Goal: Information Seeking & Learning: Find specific fact

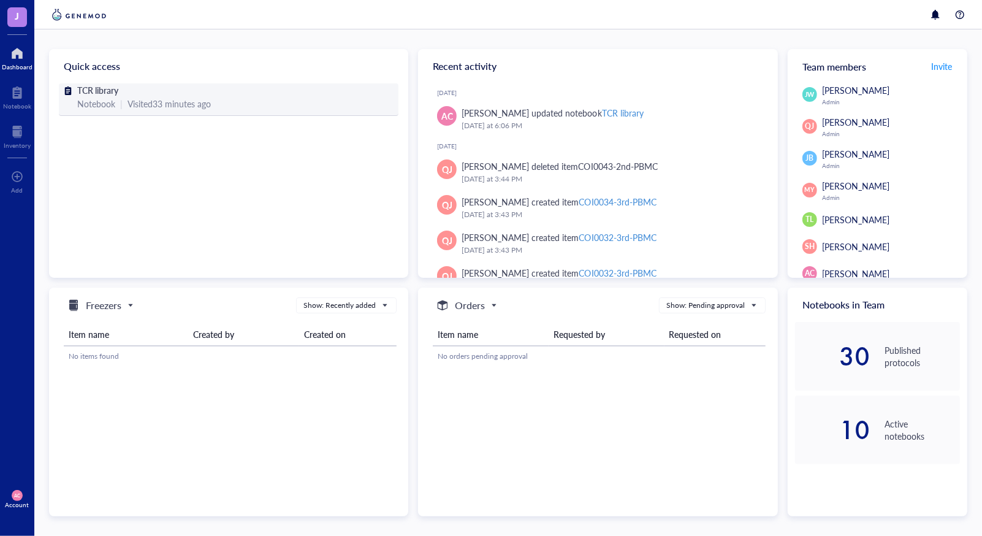
click at [167, 107] on div "Visited 33 minutes ago" at bounding box center [169, 103] width 83 height 13
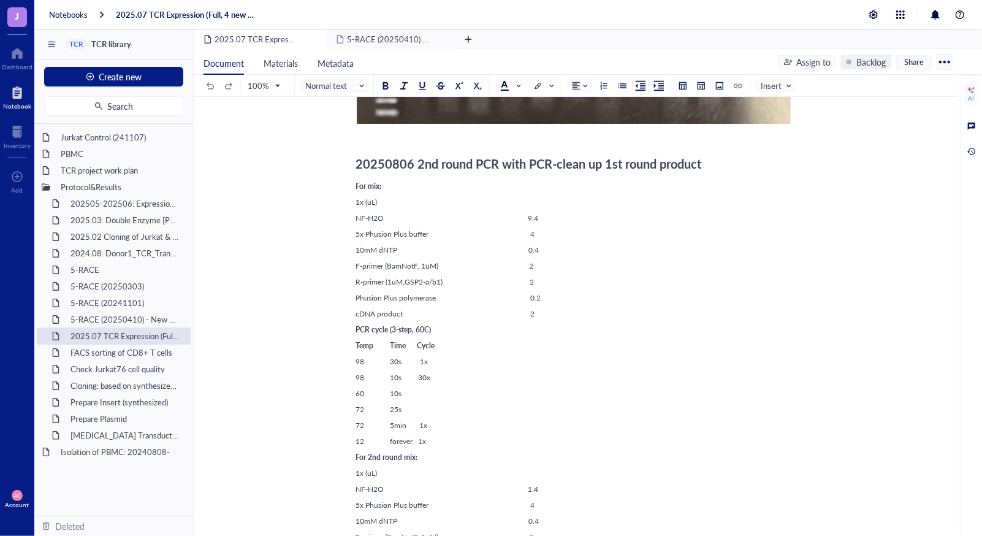
scroll to position [1954, 0]
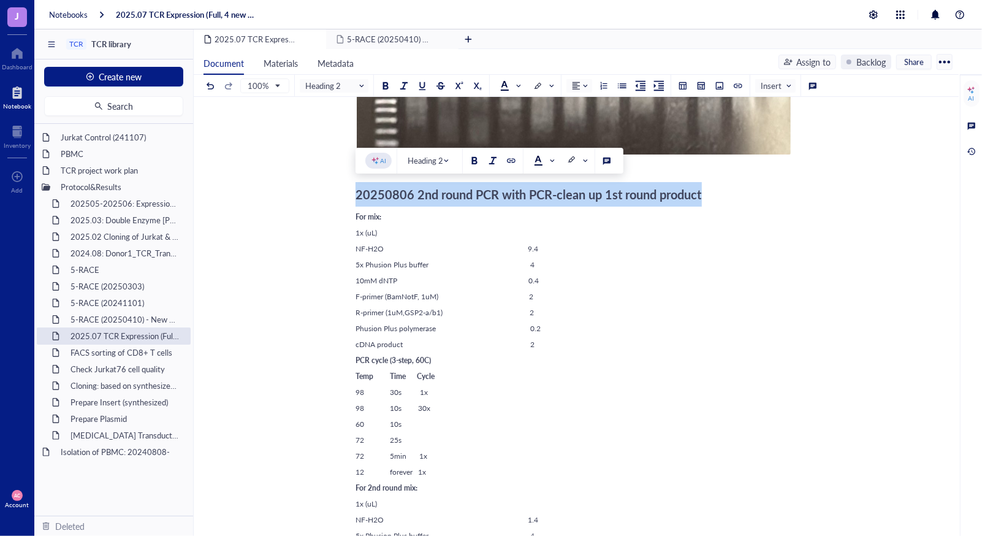
drag, startPoint x: 356, startPoint y: 194, endPoint x: 712, endPoint y: 201, distance: 356.3
click at [712, 201] on div "20250806 2nd round PCR with PCR-clean up 1st round product" at bounding box center [574, 194] width 436 height 25
copy span "20250806 2nd round PCR with PCR-clean up 1st round product"
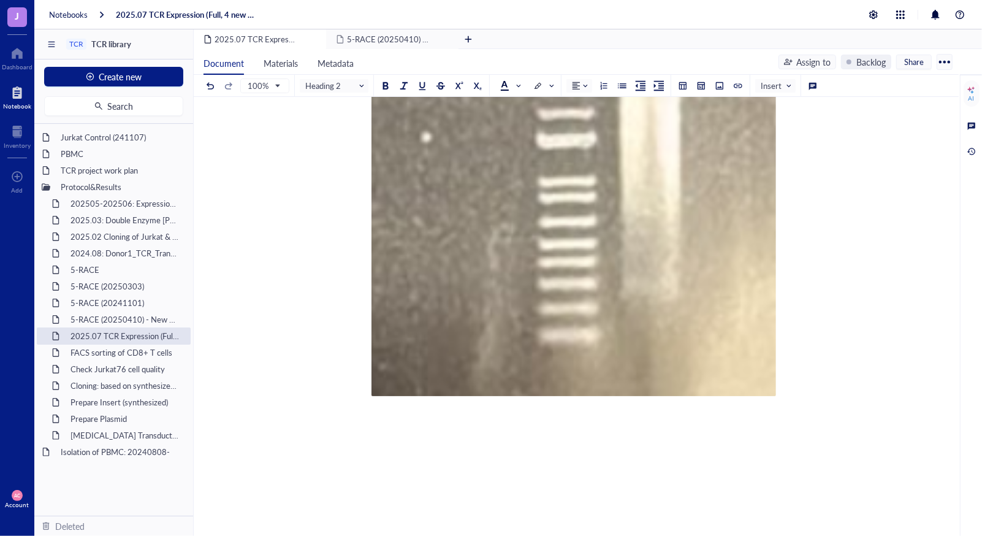
scroll to position [2930, 0]
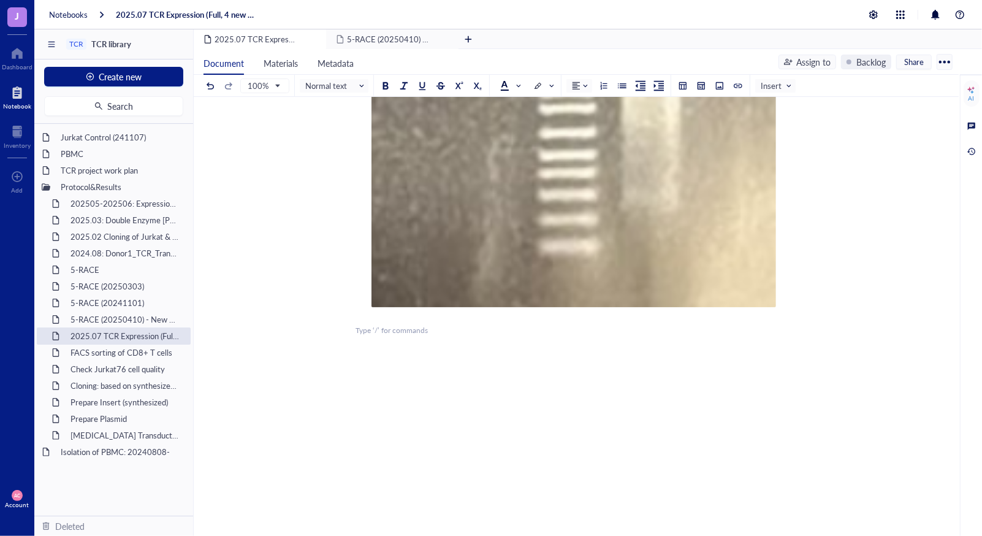
click at [410, 354] on span "20250806 2nd round PCR with PCR-clean up 1st round product" at bounding box center [529, 346] width 346 height 17
click at [436, 343] on span "20250809 2nd round PCR with PCR-clean up 1st round product" at bounding box center [529, 346] width 346 height 17
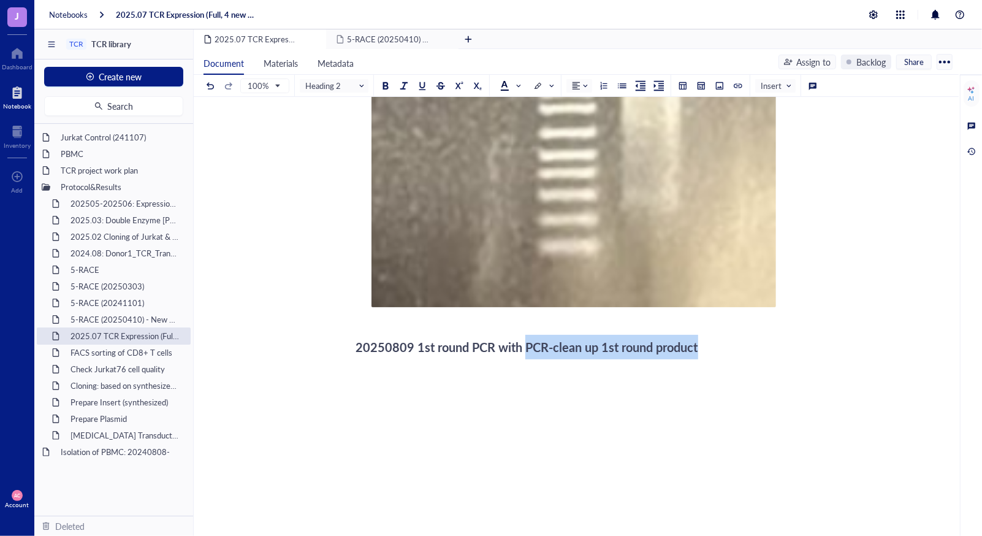
drag, startPoint x: 528, startPoint y: 346, endPoint x: 715, endPoint y: 343, distance: 187.0
click at [715, 343] on div "20250809 1st round PCR with PCR-clean up 1st round product" at bounding box center [574, 347] width 436 height 25
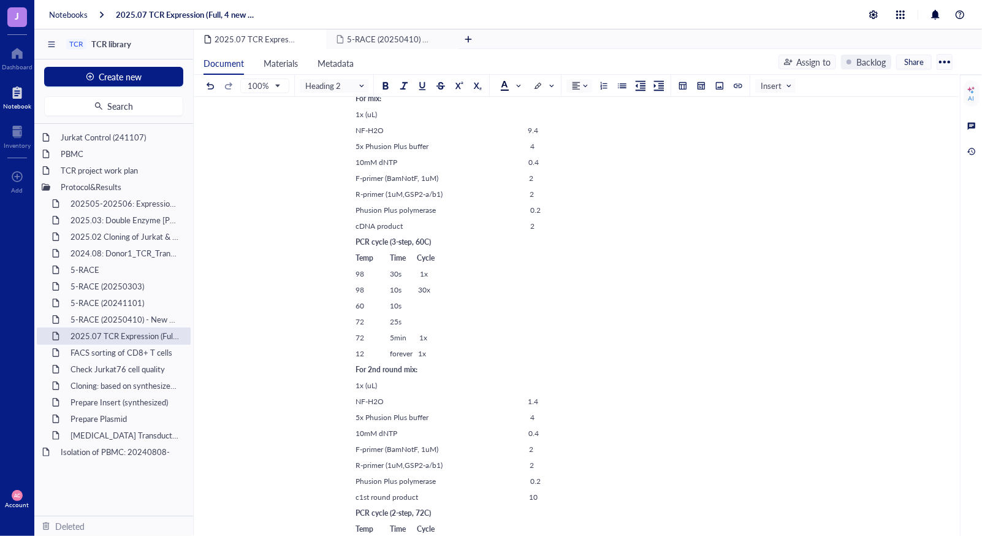
scroll to position [2009, 0]
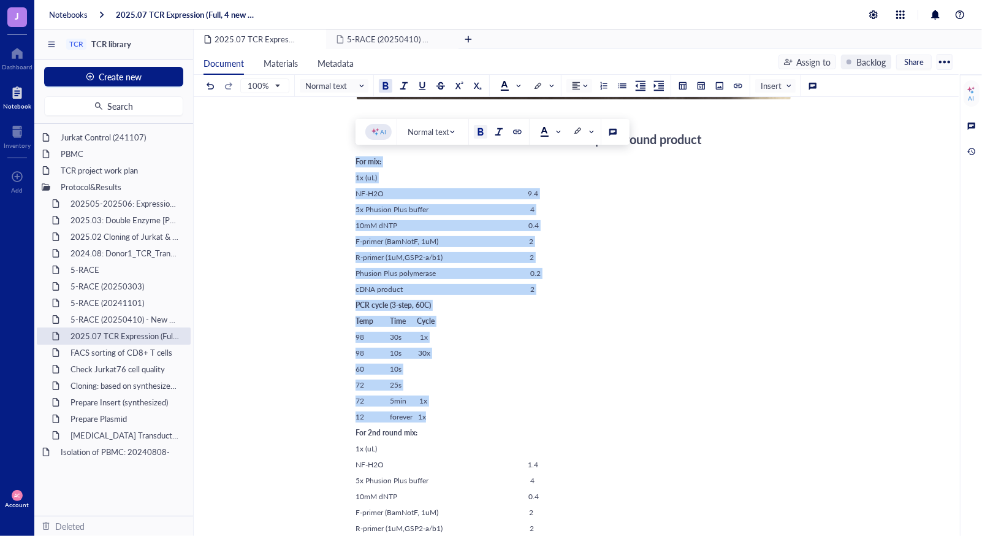
drag, startPoint x: 356, startPoint y: 161, endPoint x: 520, endPoint y: 415, distance: 303.2
copy div "For mix: 1x (uL) NF-H2O 9.4 5x Phusion Plus buffer 4 10mM dNTP 0.4 F-primer (Ba…"
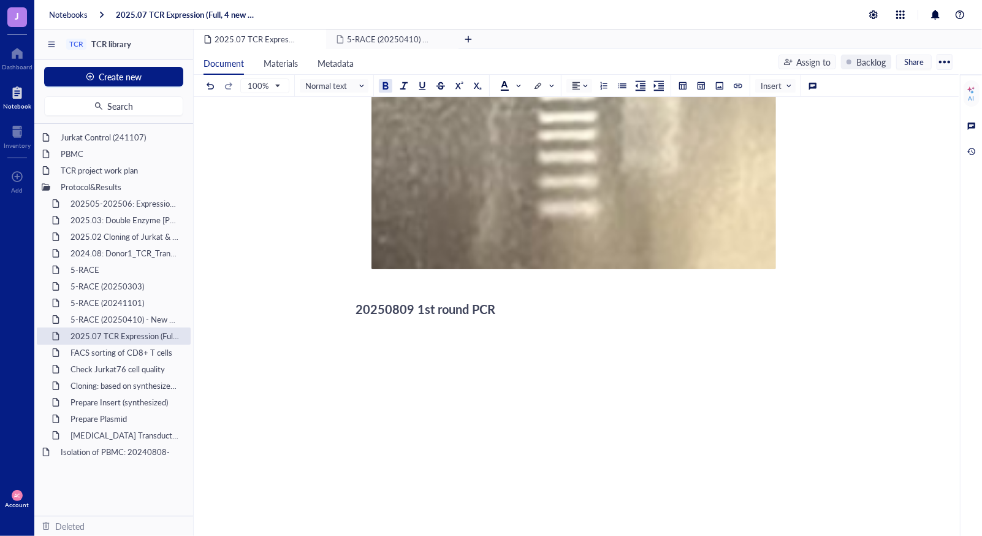
scroll to position [2970, 0]
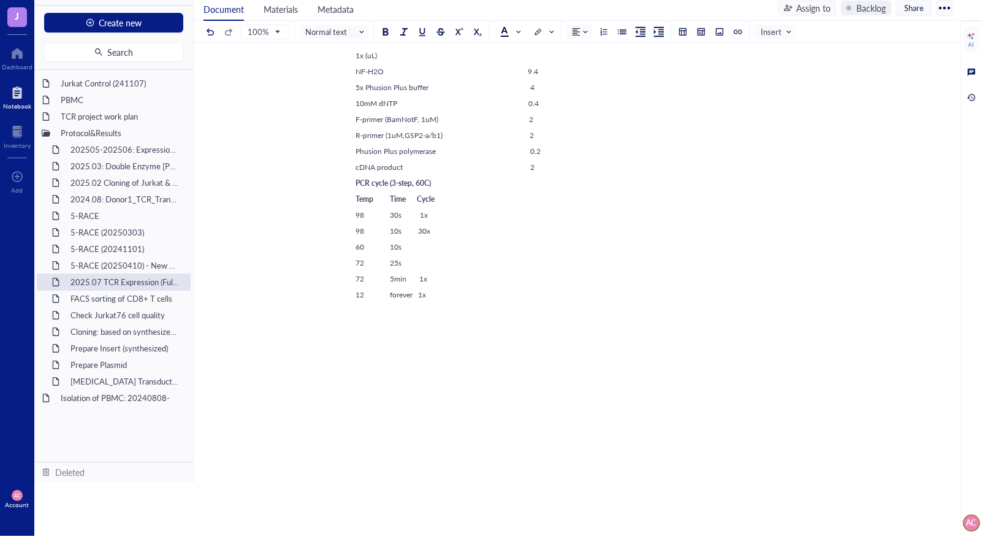
scroll to position [3225, 0]
